Goal: Transaction & Acquisition: Purchase product/service

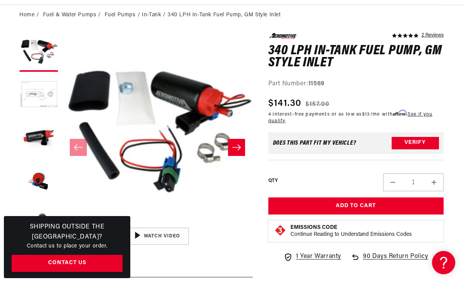
scroll to position [0, 393]
click at [420, 143] on button "Verify" at bounding box center [415, 143] width 47 height 12
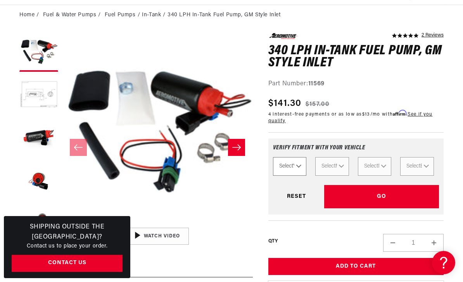
click at [298, 167] on select "Select Year 2023 2022 2021 2020 2019 2018 2017 2016 2015 2014 2013 2012 2011 20…" at bounding box center [290, 166] width 34 height 19
select select "2009"
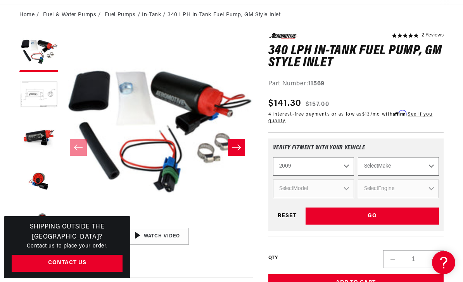
click at [417, 164] on select "Select Make Chevrolet Chrysler Dodge Ford GMC Subaru" at bounding box center [398, 166] width 81 height 19
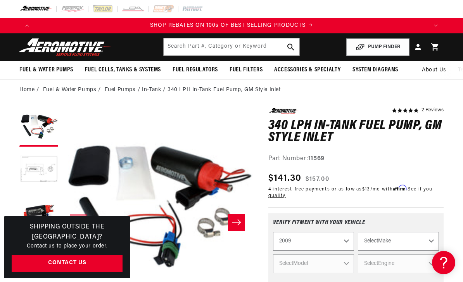
click at [153, 90] on li "In-Tank" at bounding box center [155, 90] width 26 height 9
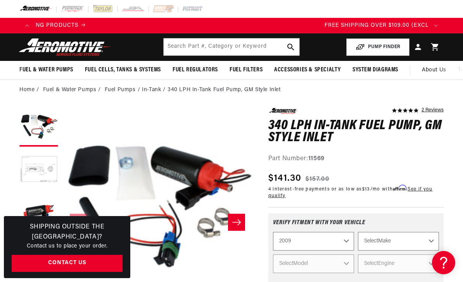
click at [152, 87] on li "In-Tank" at bounding box center [155, 90] width 26 height 9
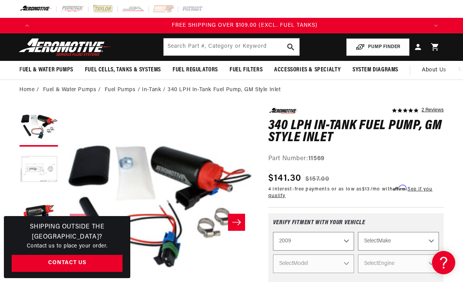
scroll to position [0, 787]
click at [128, 89] on link "Fuel Pumps" at bounding box center [120, 90] width 31 height 9
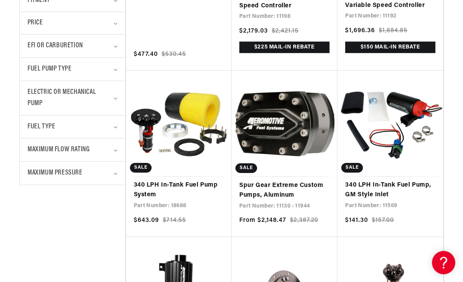
scroll to position [330, 0]
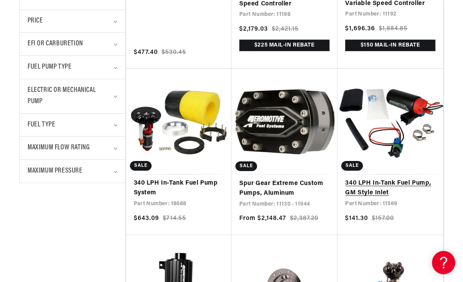
click at [398, 178] on link "340 LPH In-Tank Fuel Pump, GM Style Inlet" at bounding box center [390, 188] width 90 height 20
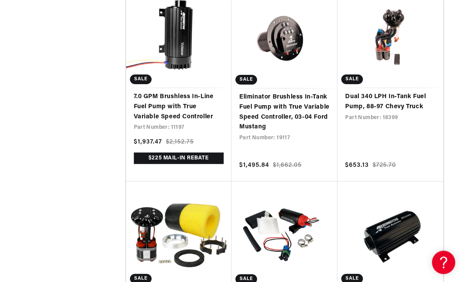
scroll to position [0, 0]
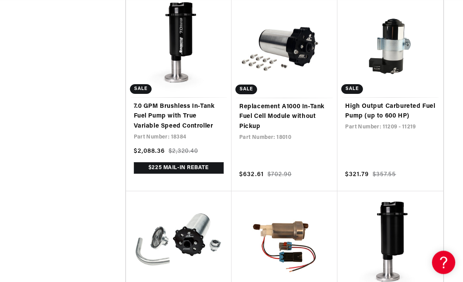
scroll to position [2122, 0]
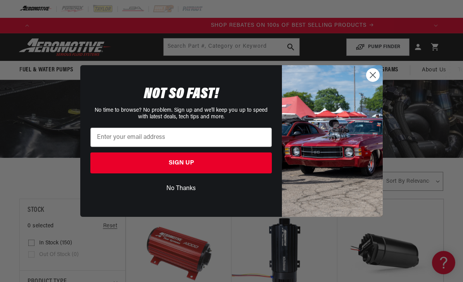
scroll to position [0, 393]
click at [188, 193] on button "No Thanks" at bounding box center [181, 188] width 182 height 15
